Goal: Information Seeking & Learning: Stay updated

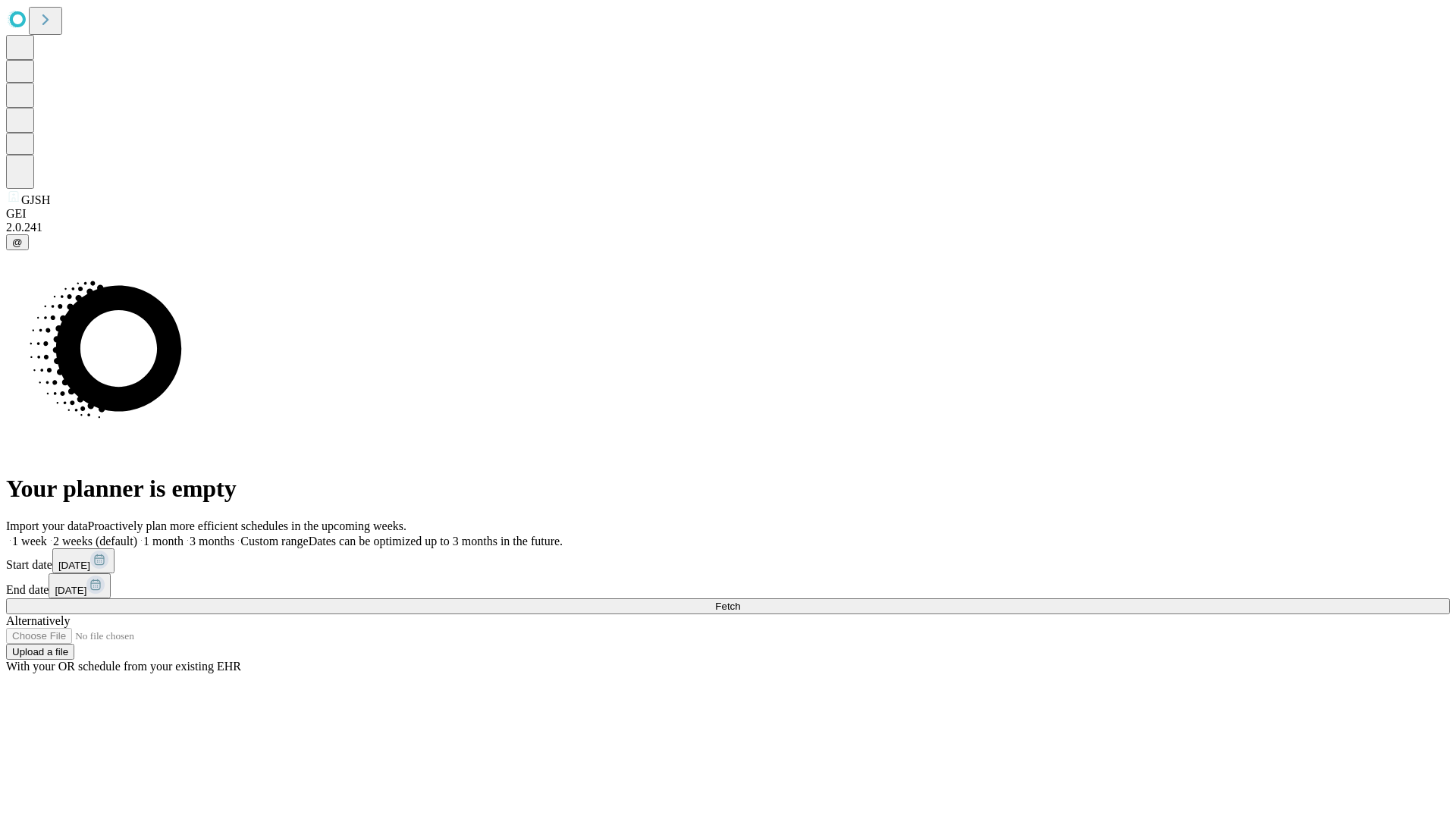
click at [740, 600] on span "Fetch" at bounding box center [728, 606] width 25 height 12
